Goal: Task Accomplishment & Management: Use online tool/utility

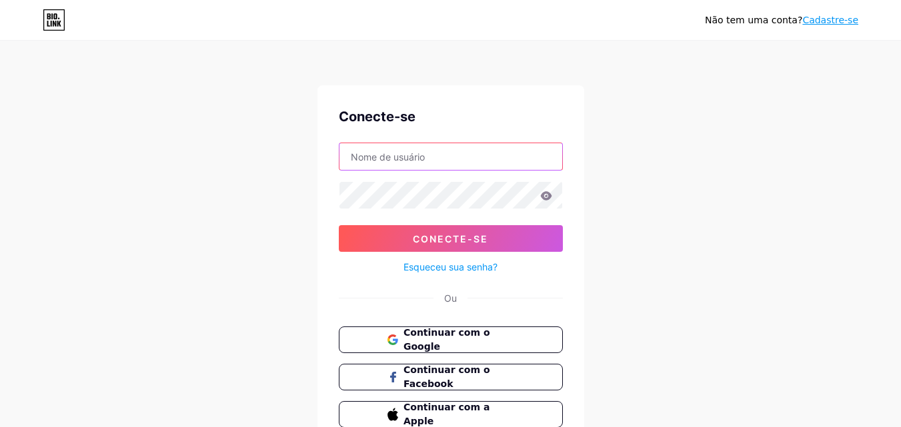
click at [436, 163] on input "text" at bounding box center [450, 156] width 223 height 27
type input "thaispeixoto"
click at [547, 195] on icon at bounding box center [545, 195] width 11 height 9
drag, startPoint x: 542, startPoint y: 196, endPoint x: 549, endPoint y: 195, distance: 7.5
click at [543, 196] on icon at bounding box center [545, 195] width 11 height 9
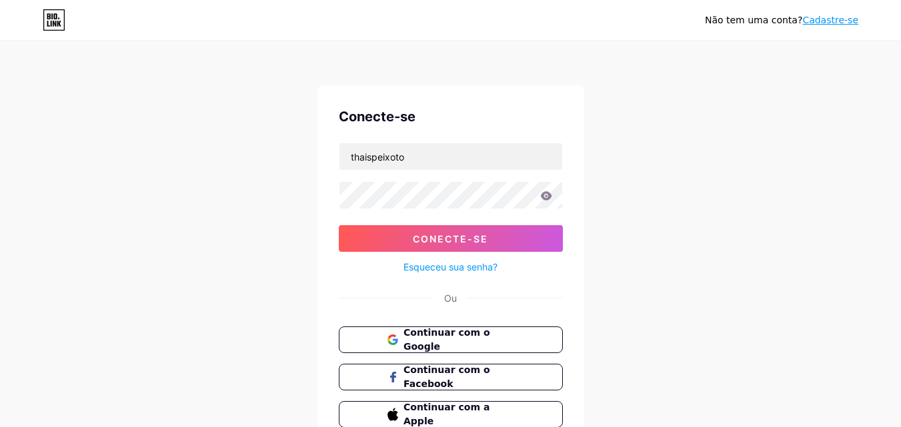
click at [551, 195] on icon at bounding box center [546, 195] width 12 height 9
click at [499, 244] on button "Conecte-se" at bounding box center [451, 238] width 224 height 27
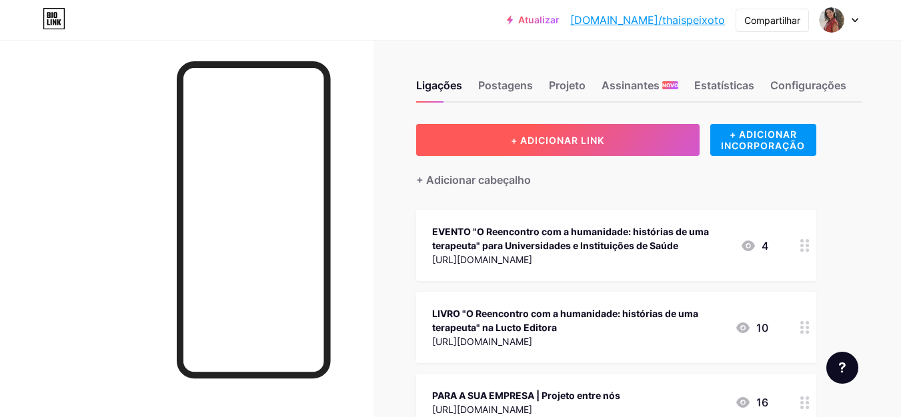
click at [583, 139] on font "+ ADICIONAR LINK" at bounding box center [557, 140] width 93 height 11
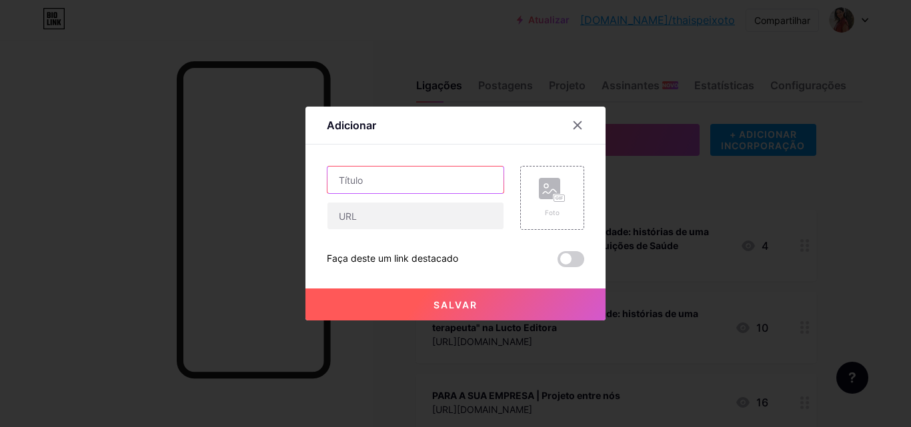
click at [452, 187] on input "text" at bounding box center [415, 180] width 176 height 27
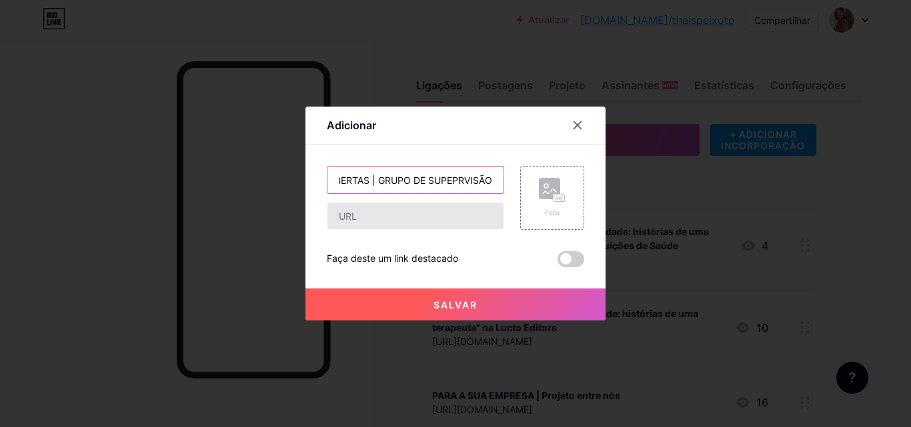
type input "INSCRIÇÕES ABERTAS | GRUPO DE SUPEPRVISÃO"
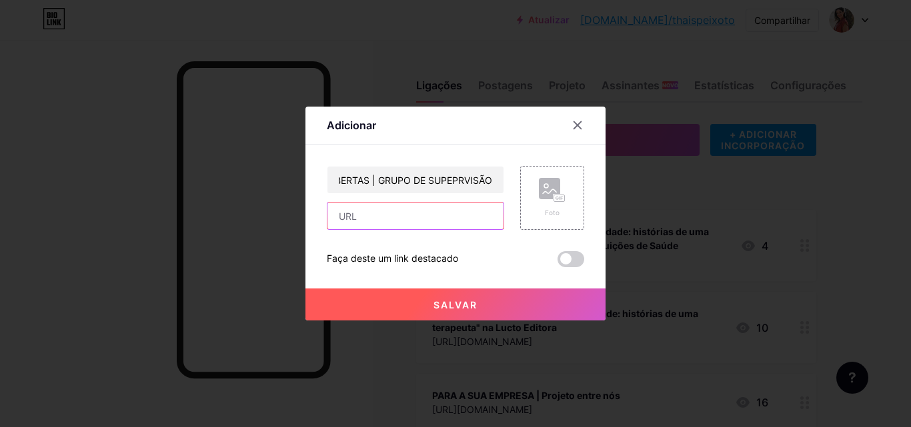
scroll to position [0, 0]
click at [439, 217] on input "text" at bounding box center [415, 216] width 176 height 27
paste input "[URL][DOMAIN_NAME]"
type input "[URL][DOMAIN_NAME]"
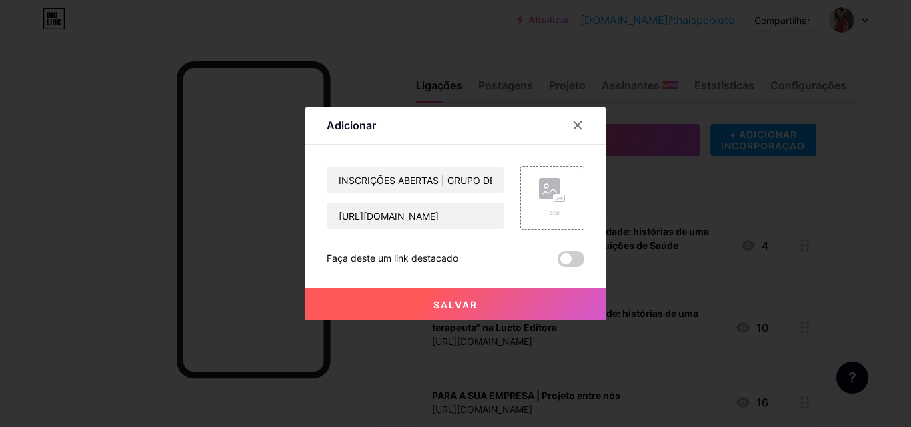
scroll to position [0, 0]
click at [475, 312] on button "Salvar" at bounding box center [455, 305] width 300 height 32
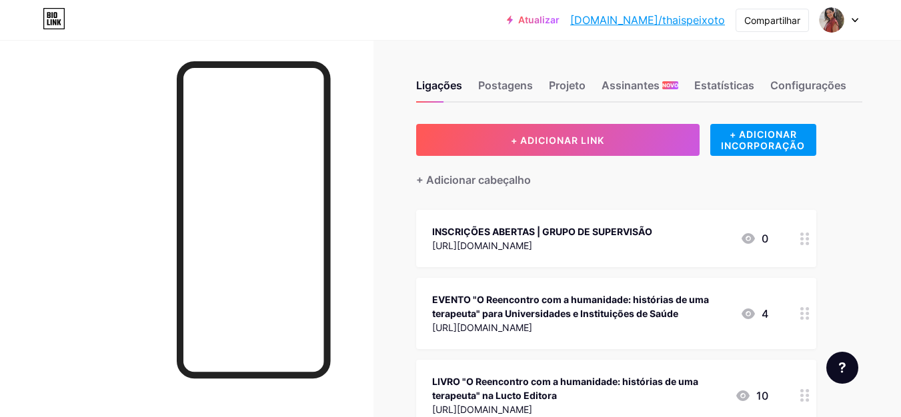
click at [545, 229] on font "INSCRIÇÕES ABERTAS | GRUPO DE SUPERVISÃO" at bounding box center [542, 231] width 220 height 11
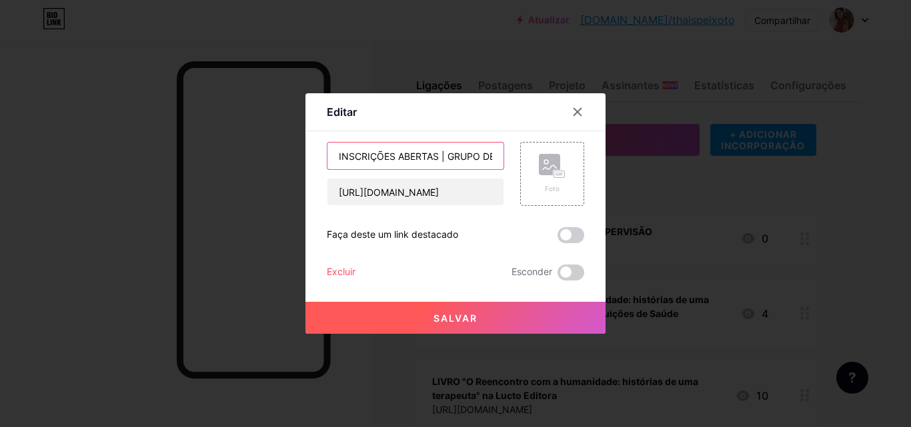
click at [472, 159] on input "INSCRIÇÕES ABERTAS | GRUPO DE SUPEPRVISÃO" at bounding box center [415, 156] width 176 height 27
type input "INSCRIÇÕES ABERTAS | GRUPO DE SUPERVISÃO"
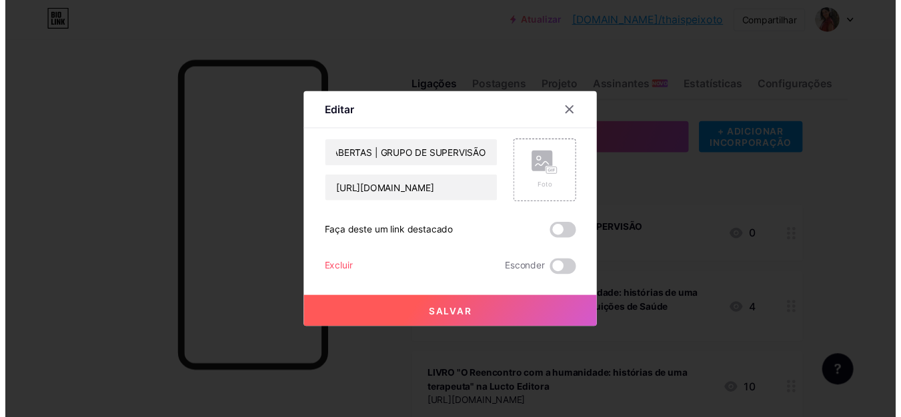
scroll to position [0, 0]
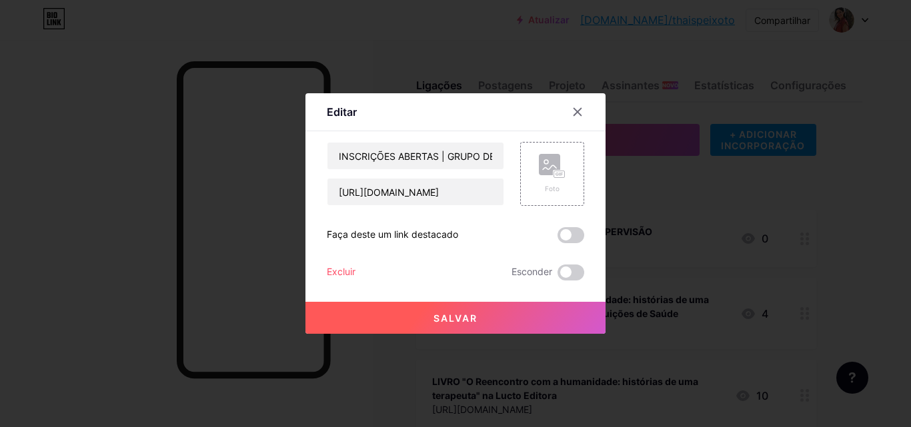
click at [457, 325] on button "Salvar" at bounding box center [455, 318] width 300 height 32
